Goal: Download file/media

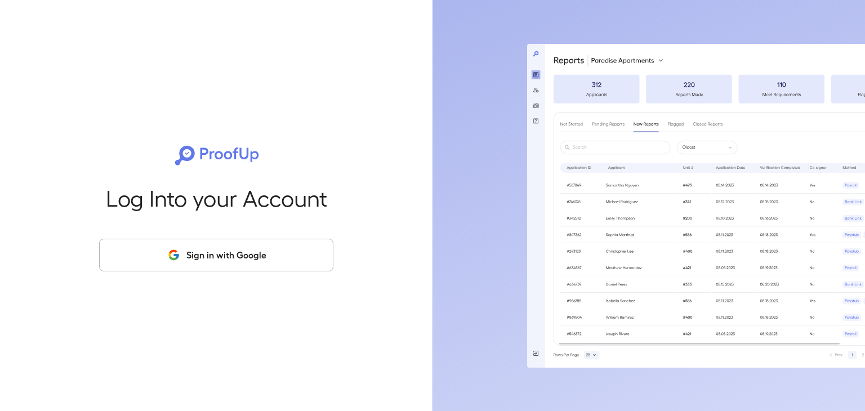
click at [285, 246] on button "Sign in with Google" at bounding box center [216, 255] width 234 height 33
click at [283, 266] on button "Sign in with Google" at bounding box center [216, 255] width 234 height 33
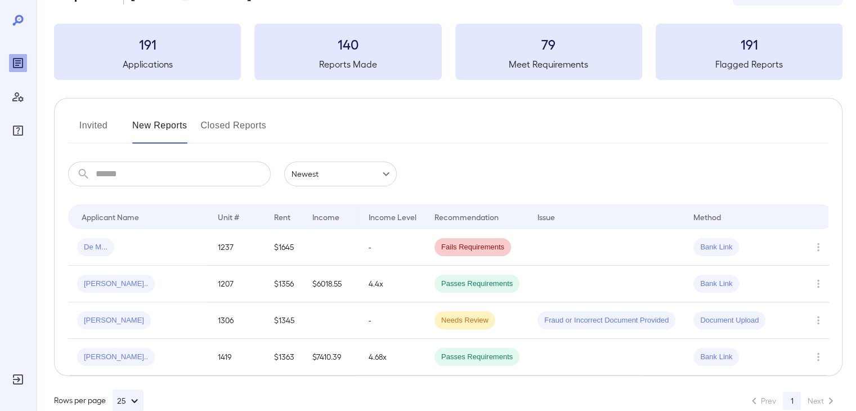
scroll to position [43, 0]
click at [182, 246] on div "De M..." at bounding box center [138, 246] width 123 height 18
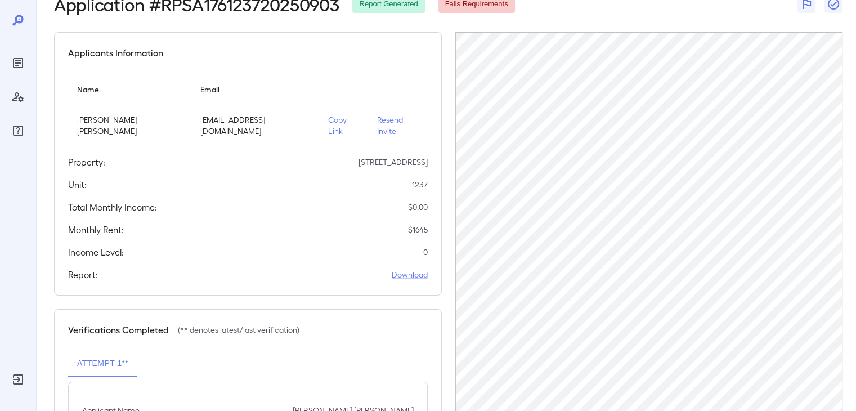
scroll to position [68, 0]
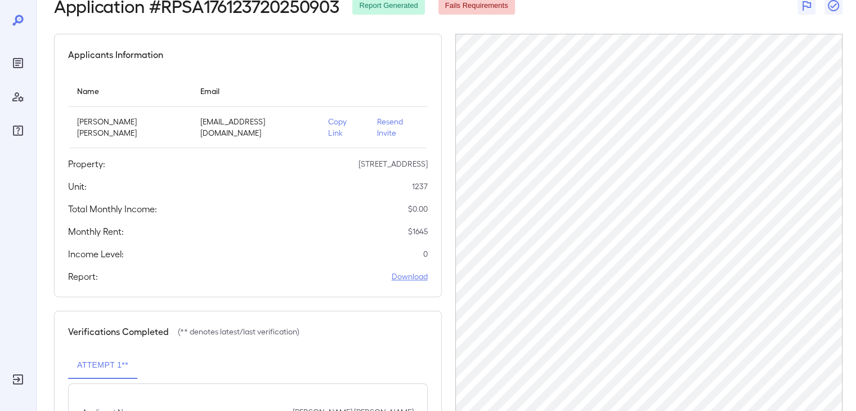
click at [412, 278] on link "Download" at bounding box center [410, 276] width 36 height 11
